Goal: Task Accomplishment & Management: Understand process/instructions

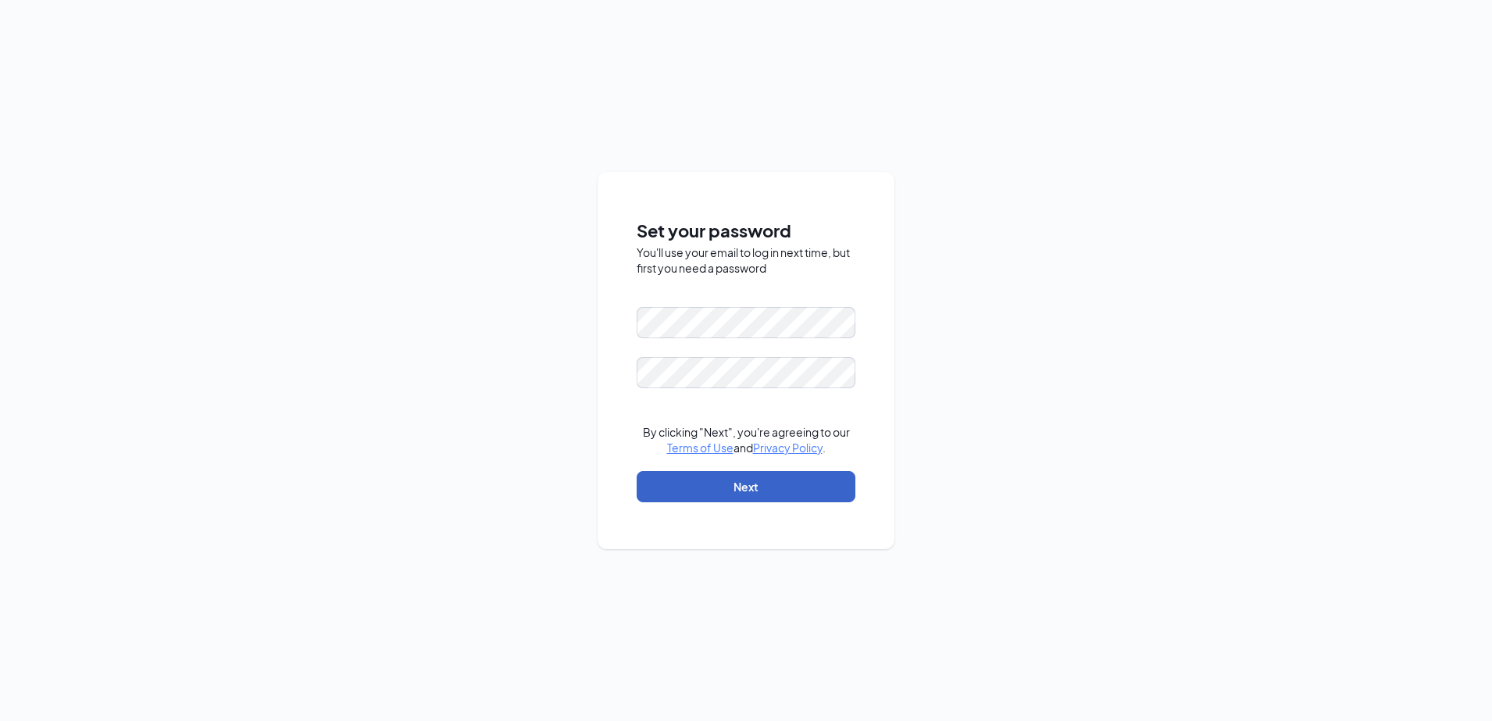
click at [643, 480] on button "Next" at bounding box center [746, 486] width 219 height 31
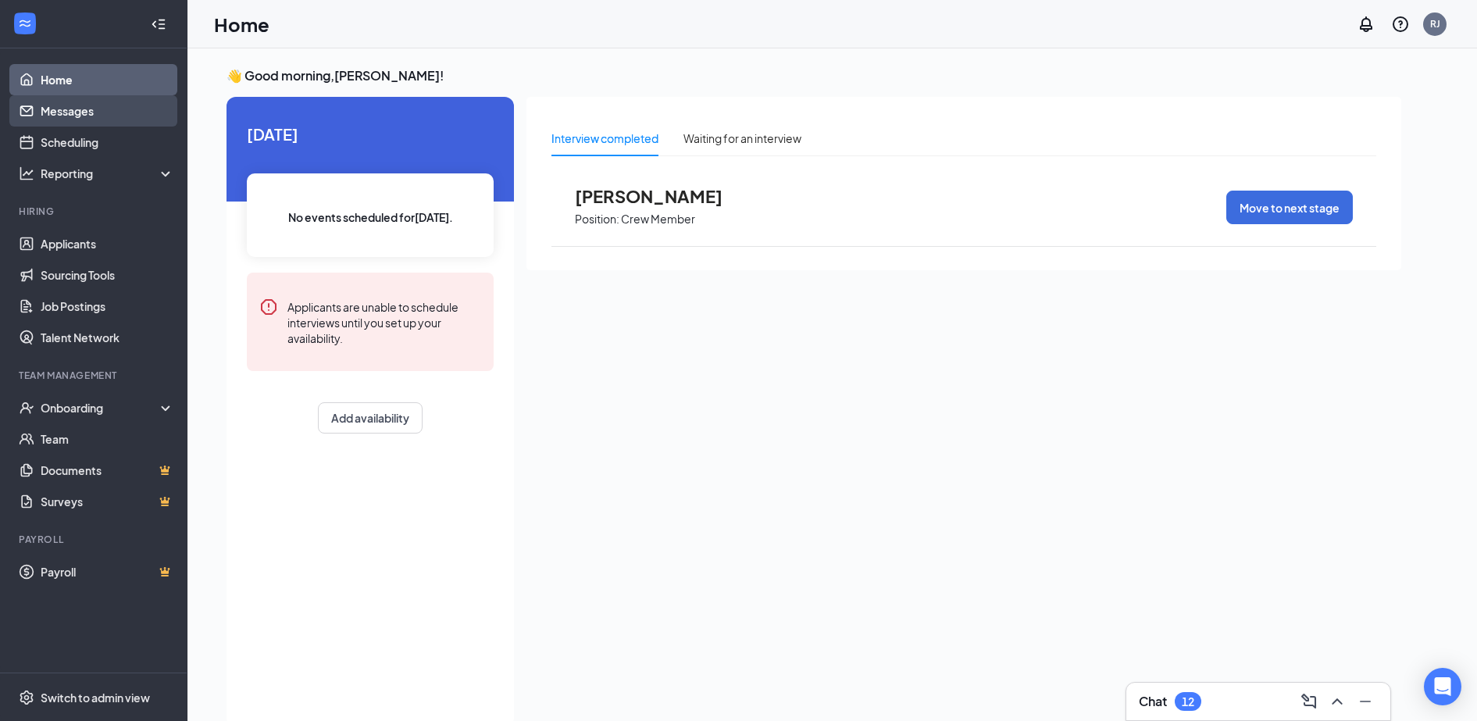
click at [77, 119] on link "Messages" at bounding box center [108, 110] width 134 height 31
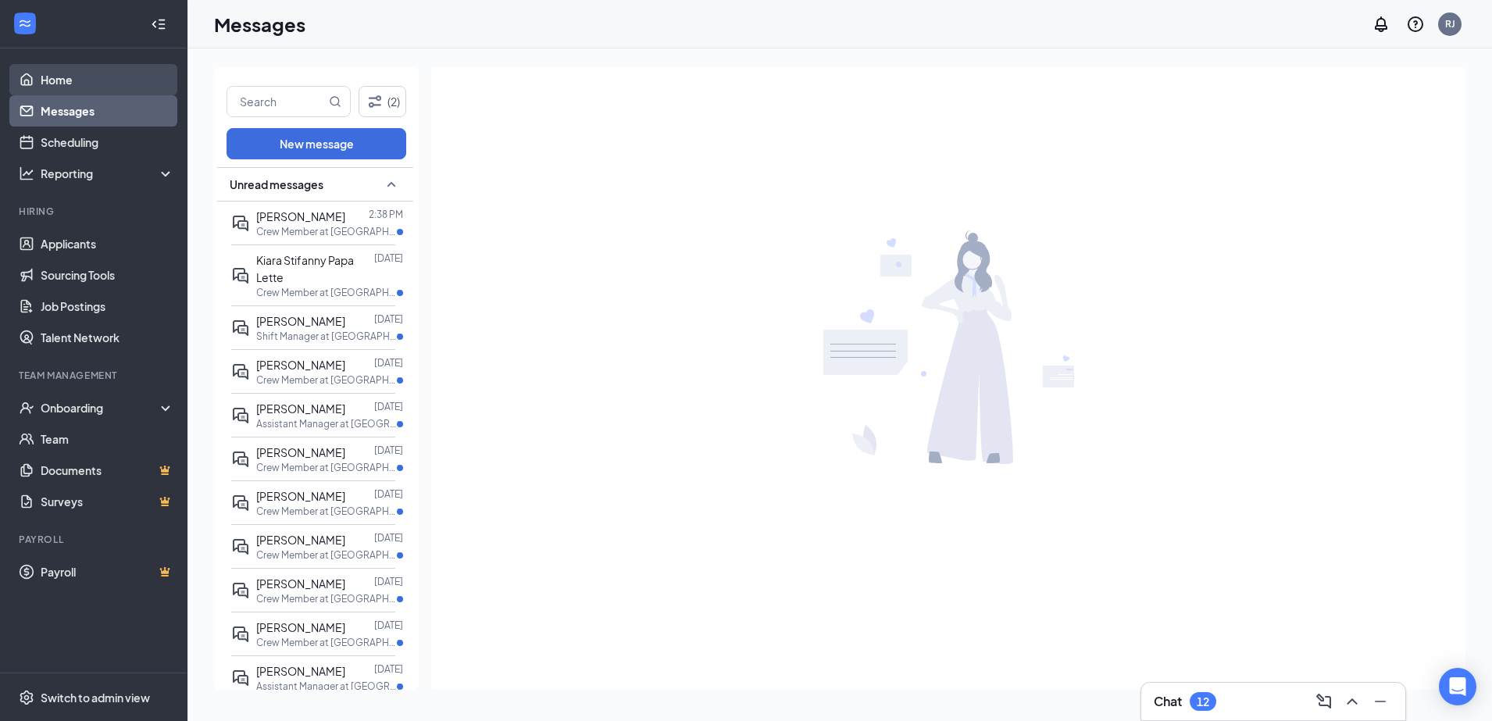
click at [60, 83] on link "Home" at bounding box center [108, 79] width 134 height 31
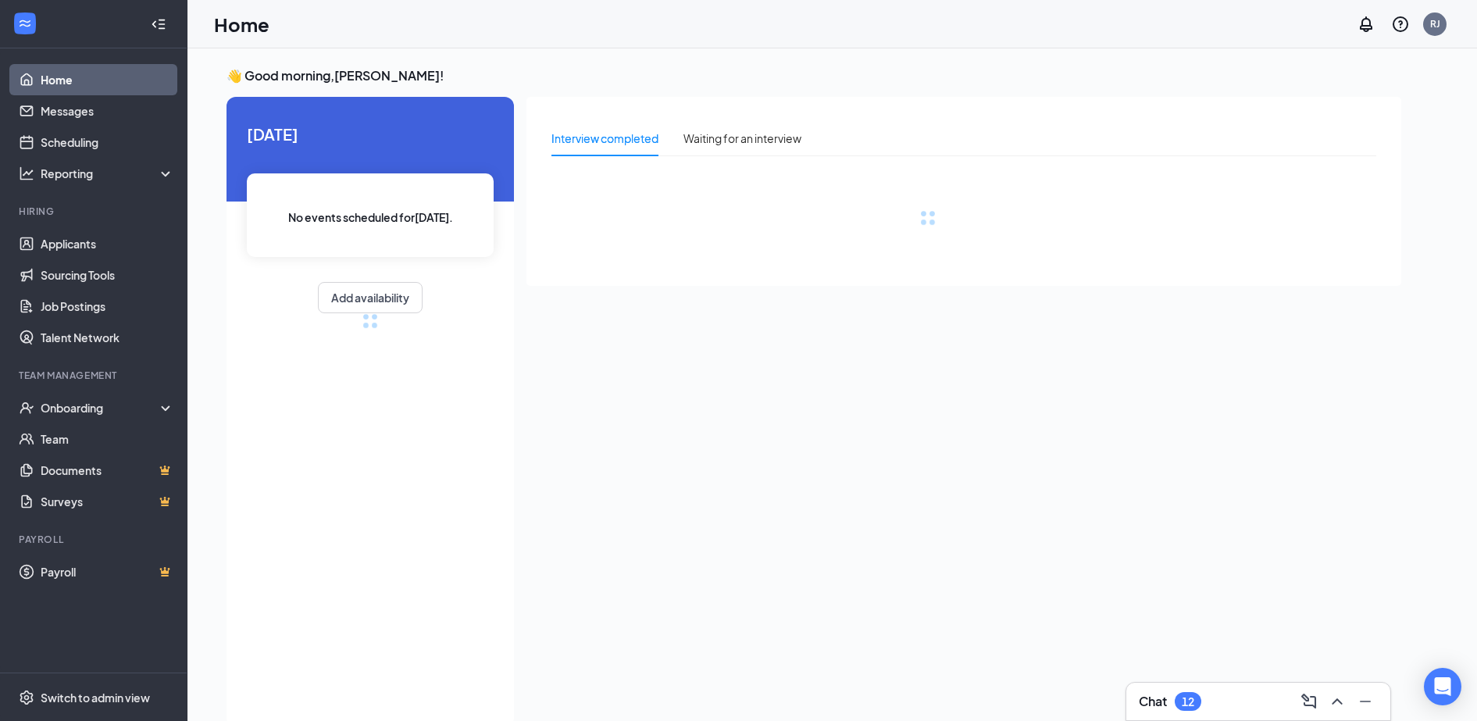
click at [60, 83] on link "Home" at bounding box center [108, 79] width 134 height 31
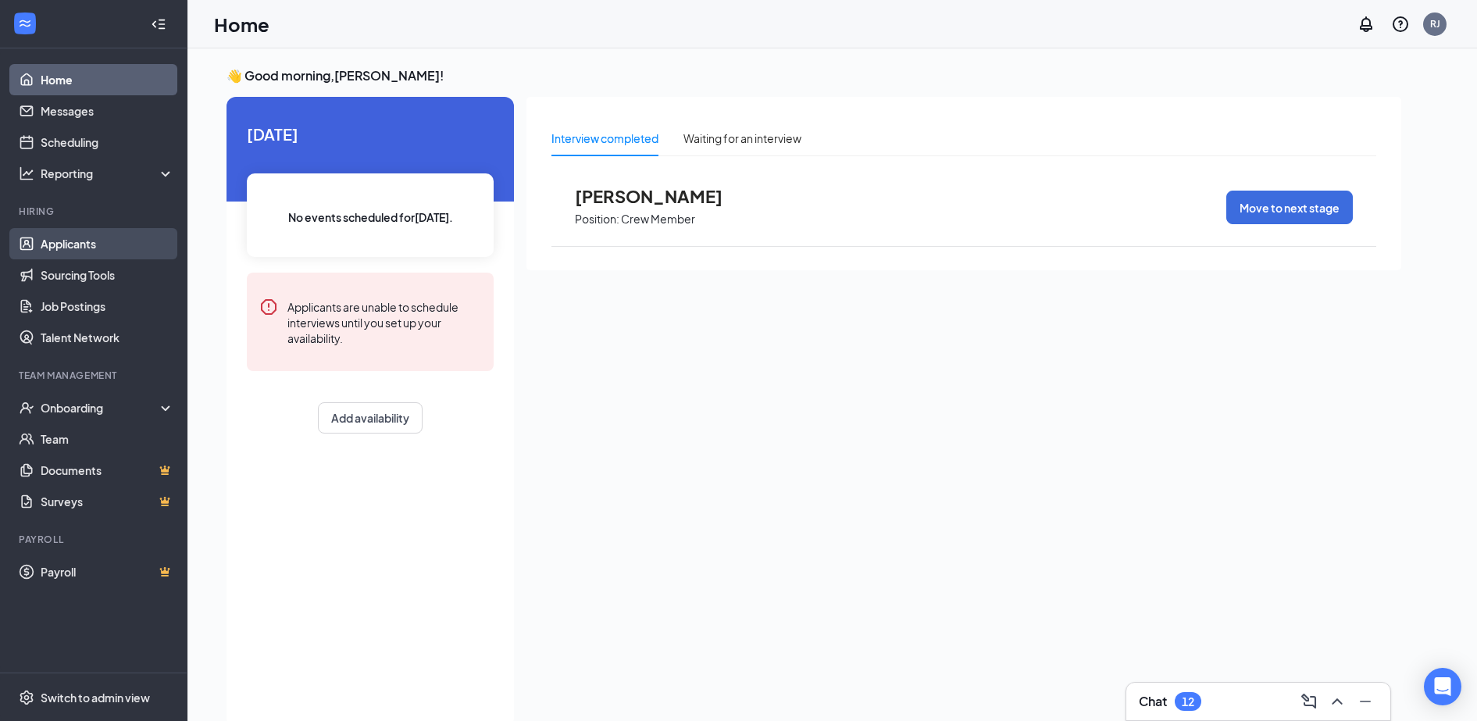
click at [77, 244] on link "Applicants" at bounding box center [108, 243] width 134 height 31
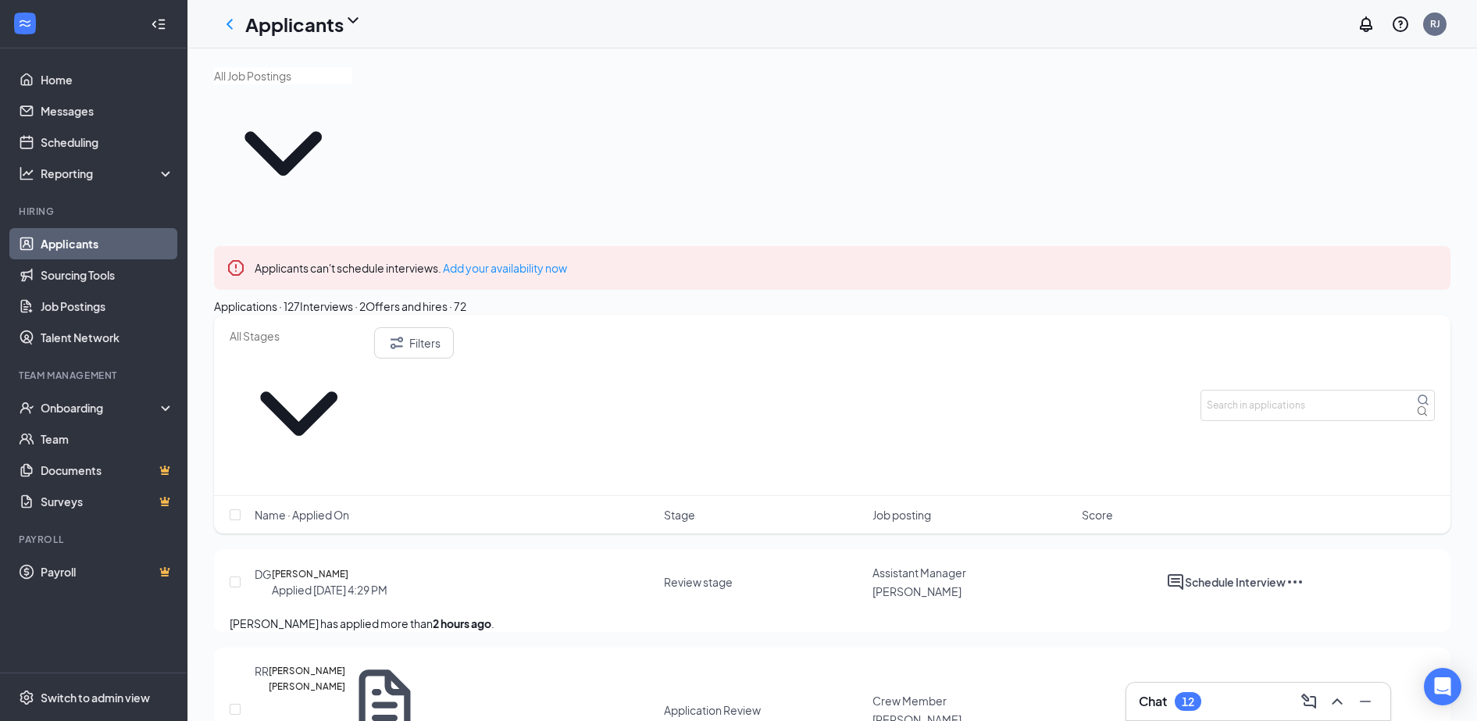
click at [466, 298] on div "Offers and hires · 72" at bounding box center [416, 306] width 101 height 17
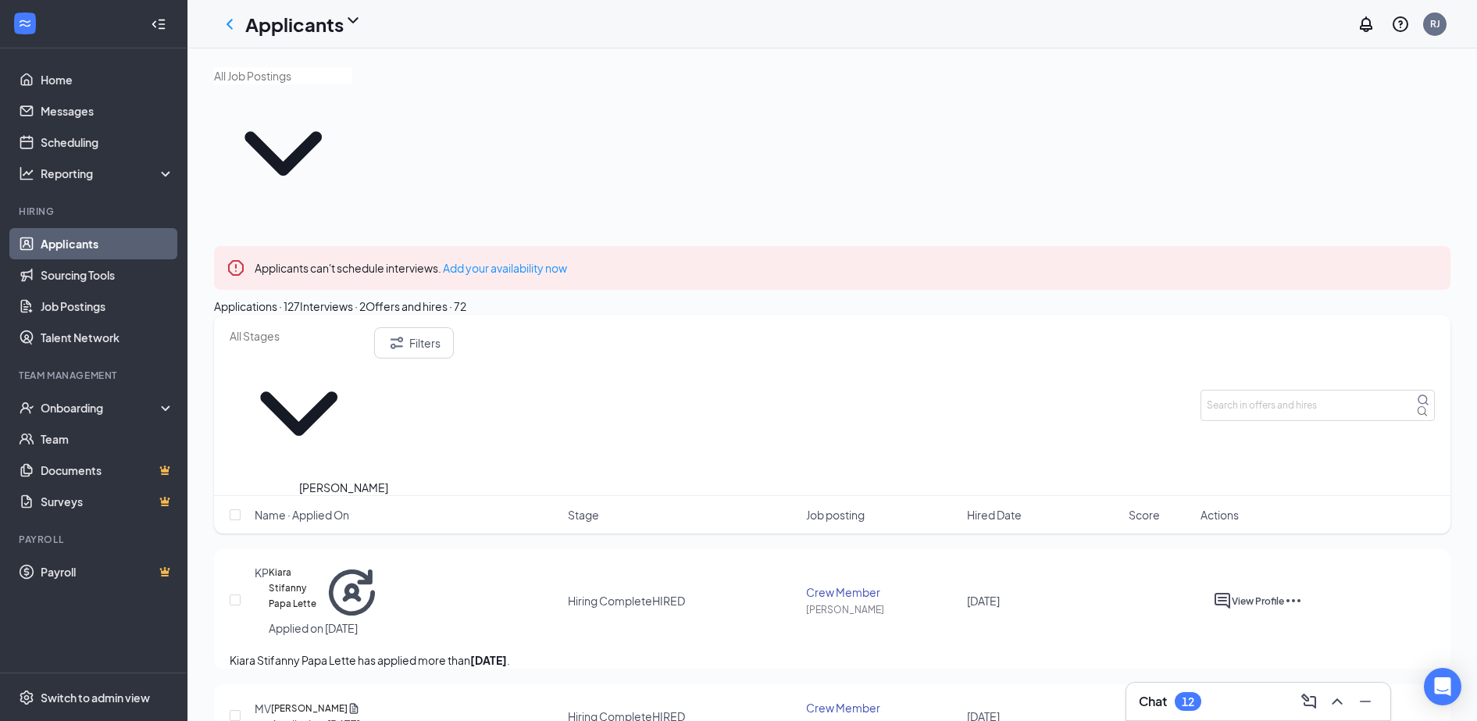
click at [341, 701] on h5 "[PERSON_NAME]" at bounding box center [309, 709] width 77 height 16
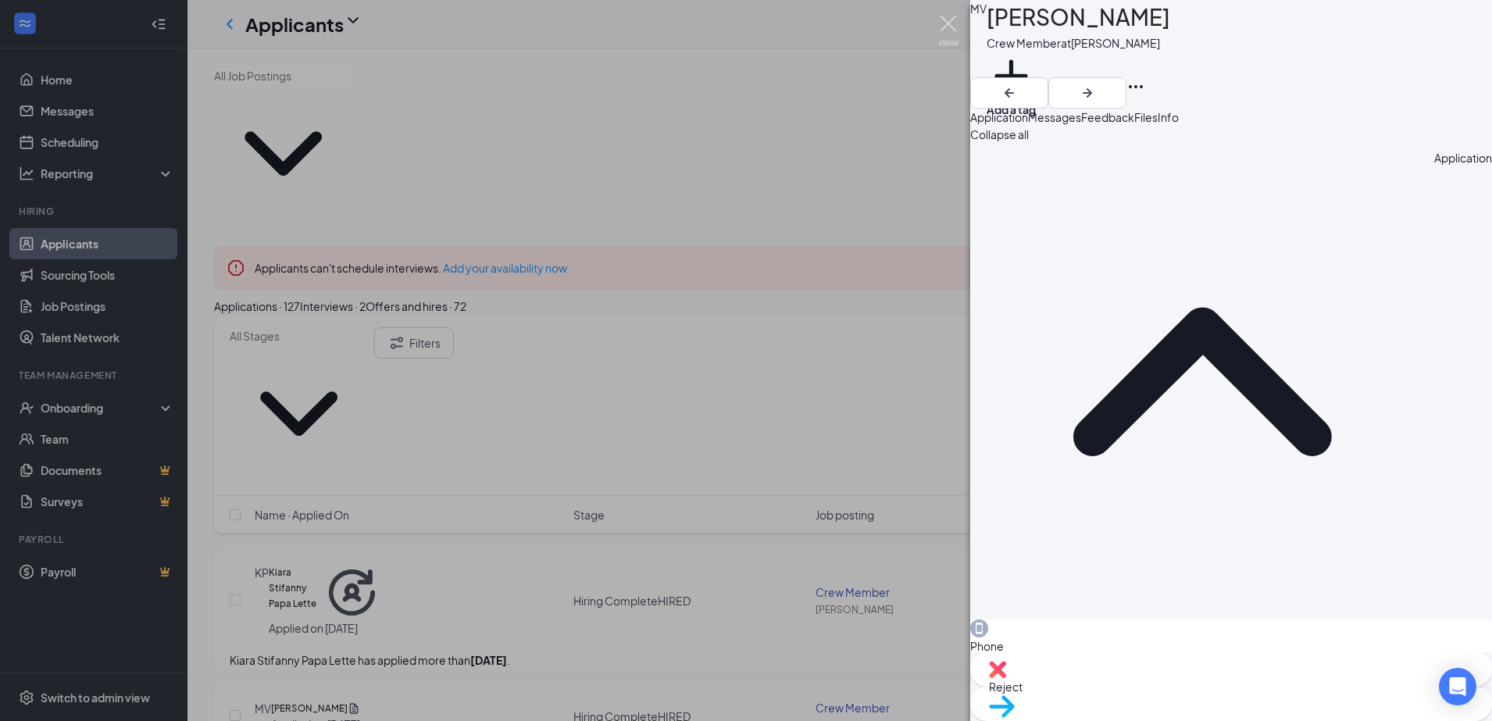
click at [954, 30] on img at bounding box center [949, 31] width 20 height 30
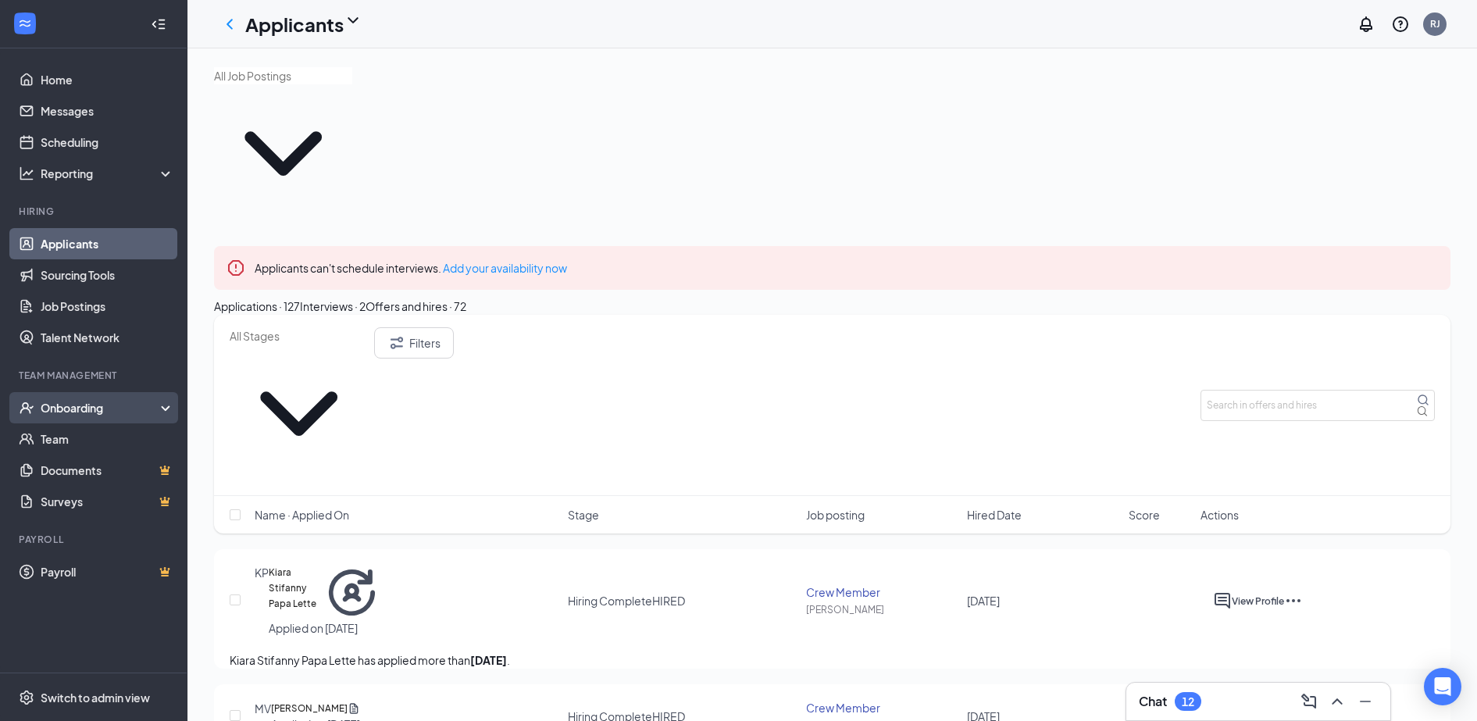
click at [80, 408] on div "Onboarding" at bounding box center [101, 408] width 120 height 16
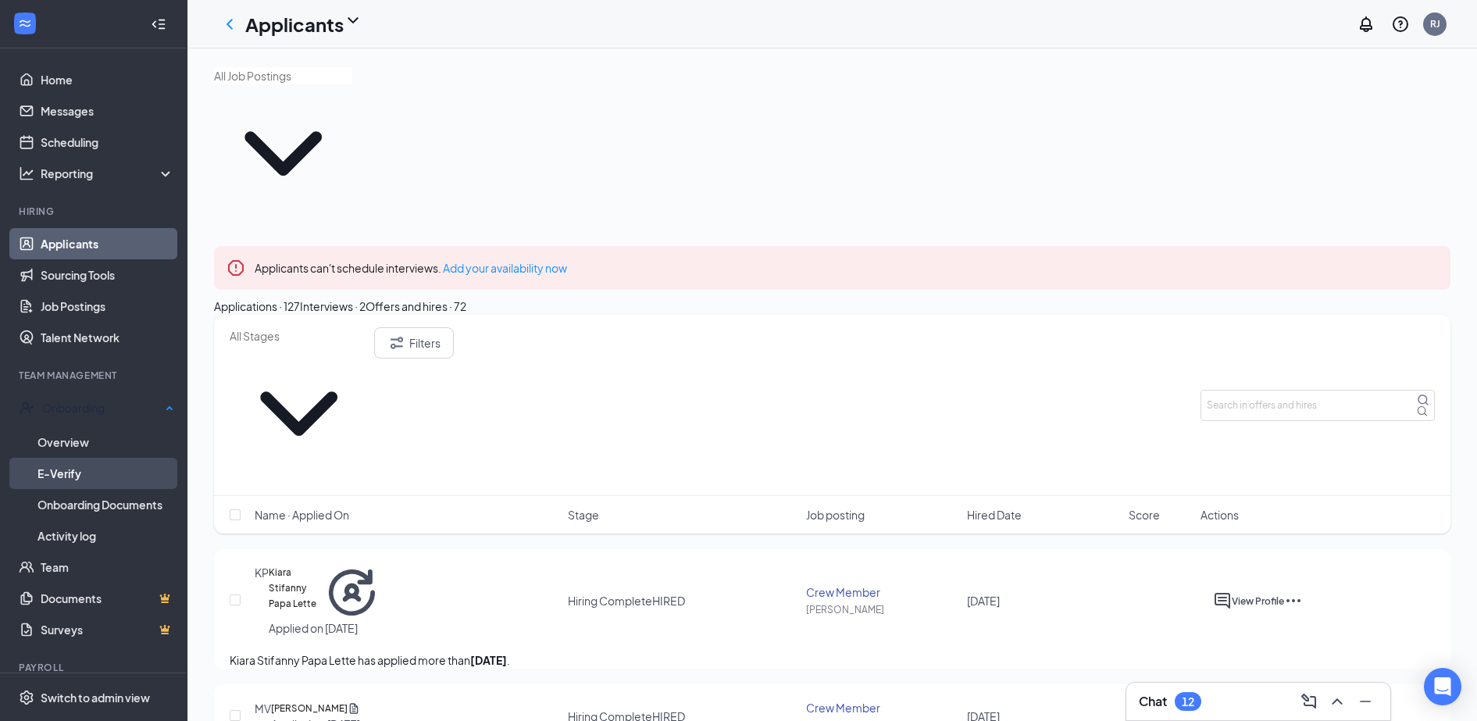
click at [73, 467] on link "E-Verify" at bounding box center [105, 473] width 137 height 31
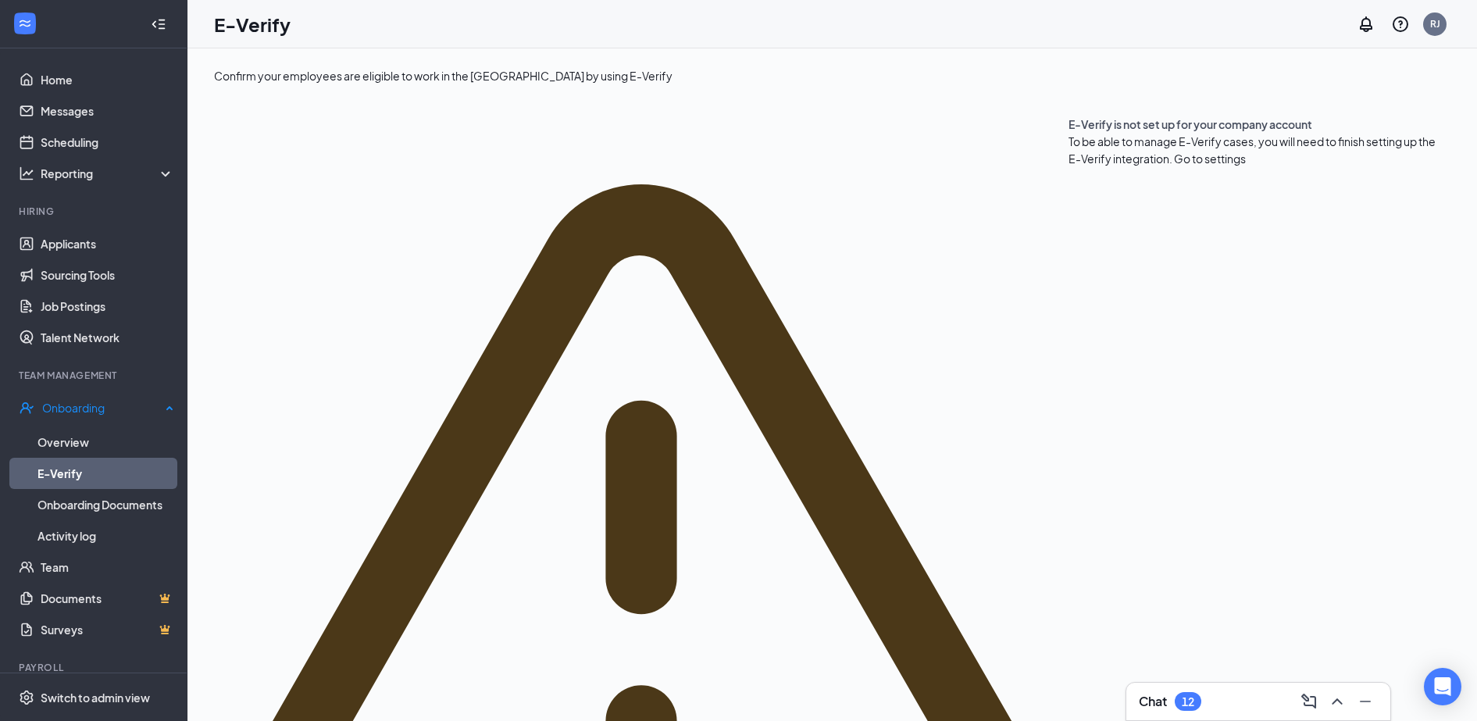
click at [73, 467] on link "E-Verify" at bounding box center [105, 473] width 137 height 31
click at [80, 492] on link "Onboarding Documents" at bounding box center [105, 504] width 137 height 31
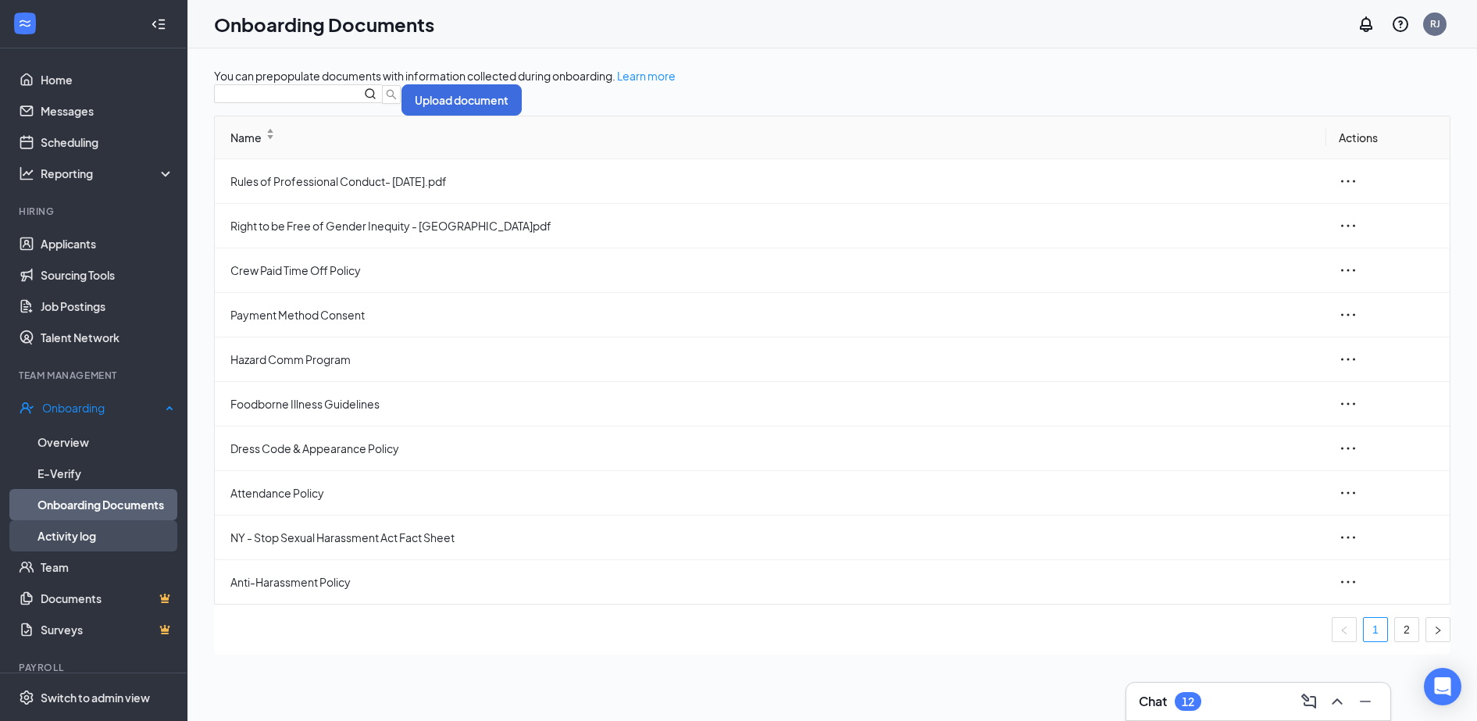
click at [70, 534] on link "Activity log" at bounding box center [105, 535] width 137 height 31
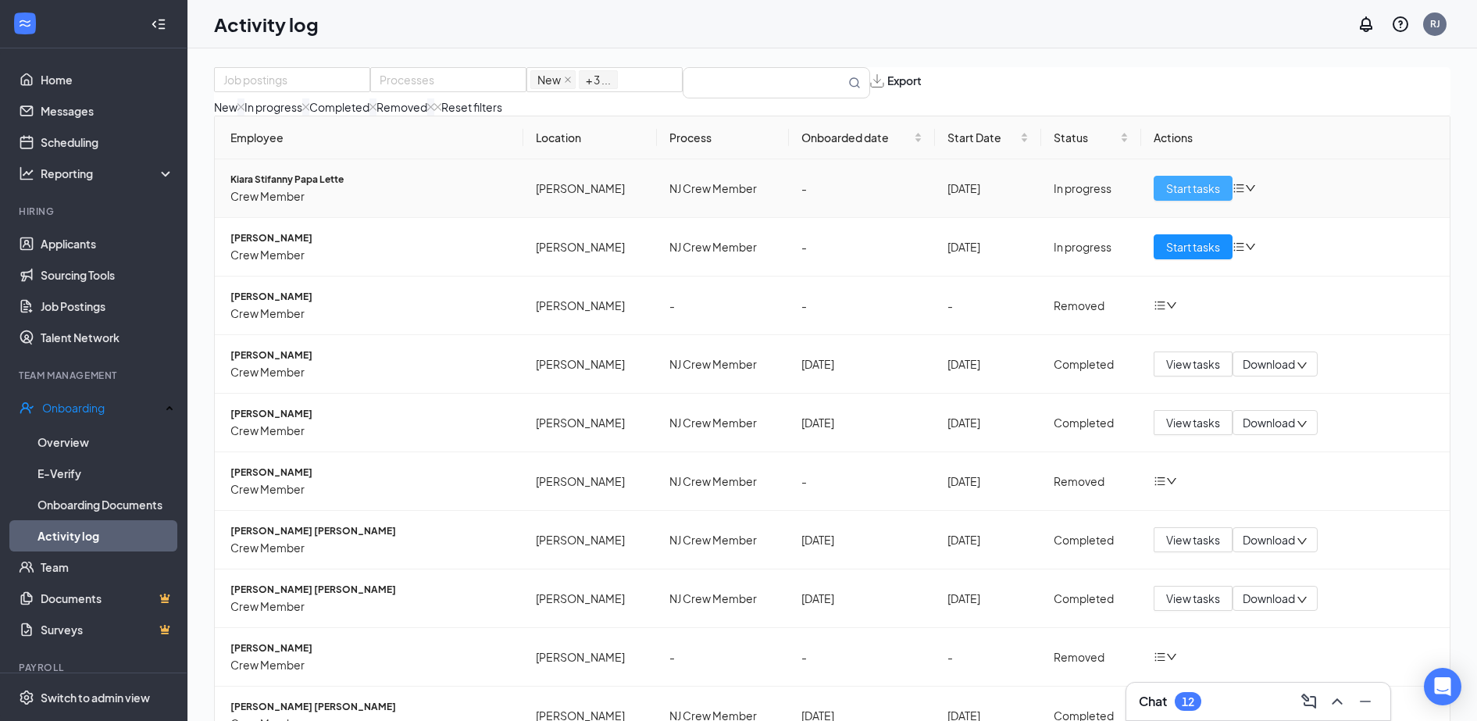
click at [1189, 197] on span "Start tasks" at bounding box center [1193, 188] width 54 height 17
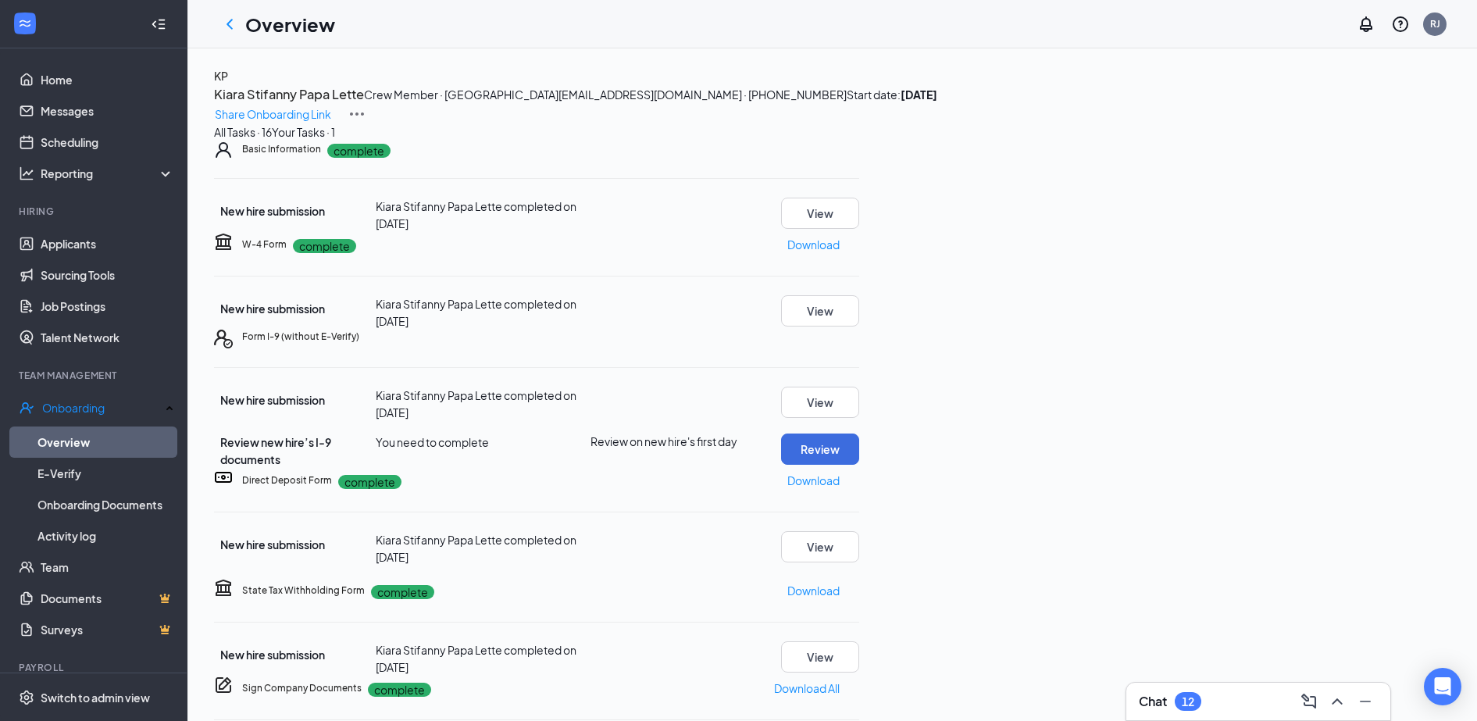
scroll to position [98, 0]
click at [840, 253] on p "Download" at bounding box center [813, 244] width 52 height 17
